Goal: Entertainment & Leisure: Consume media (video, audio)

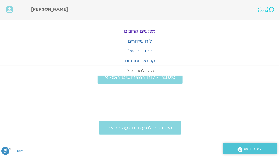
click at [142, 69] on link "ההקלטות שלי" at bounding box center [140, 71] width 280 height 10
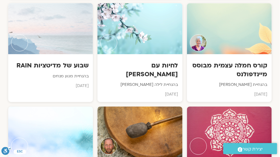
scroll to position [1362, 0]
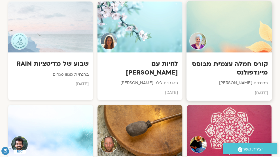
click at [228, 60] on h3 "קורס חמלה עצמית מבוסס מיינדפולנס" at bounding box center [229, 68] width 77 height 17
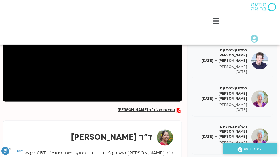
scroll to position [146, 0]
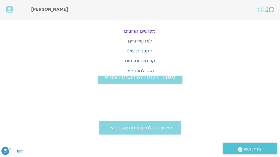
click at [150, 40] on link "לוח שידורים" at bounding box center [140, 41] width 280 height 10
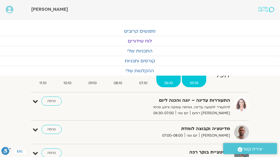
click at [195, 84] on span "05.10" at bounding box center [194, 83] width 24 height 6
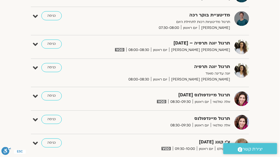
scroll to position [227, 0]
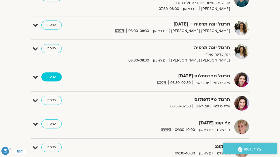
click at [54, 76] on link "כניסה" at bounding box center [51, 77] width 20 height 9
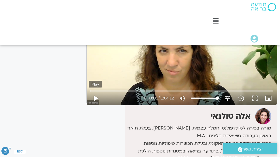
click at [96, 98] on button "play_arrow" at bounding box center [96, 99] width 14 height 14
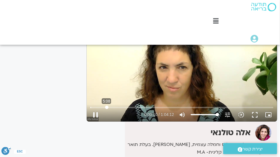
click at [107, 107] on input "Seek" at bounding box center [182, 107] width 183 height 3
click at [121, 107] on input "Seek" at bounding box center [182, 107] width 183 height 3
click at [126, 107] on input "Seek" at bounding box center [182, 107] width 183 height 3
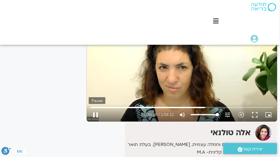
click at [97, 115] on button "pause" at bounding box center [96, 115] width 14 height 14
type input "2408.346458"
